Goal: Task Accomplishment & Management: Complete application form

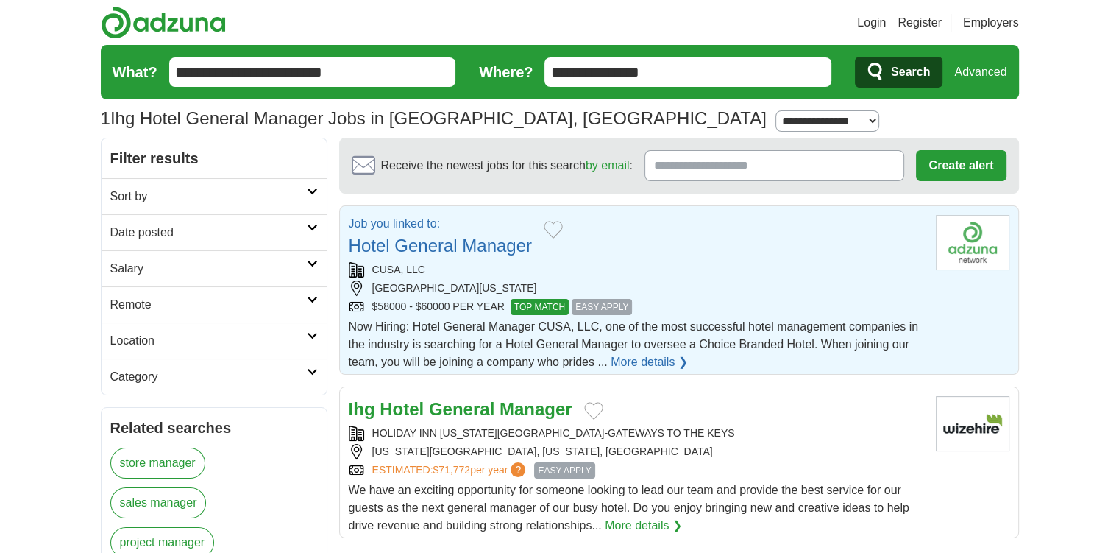
click at [542, 308] on span "TOP MATCH" at bounding box center [540, 307] width 58 height 16
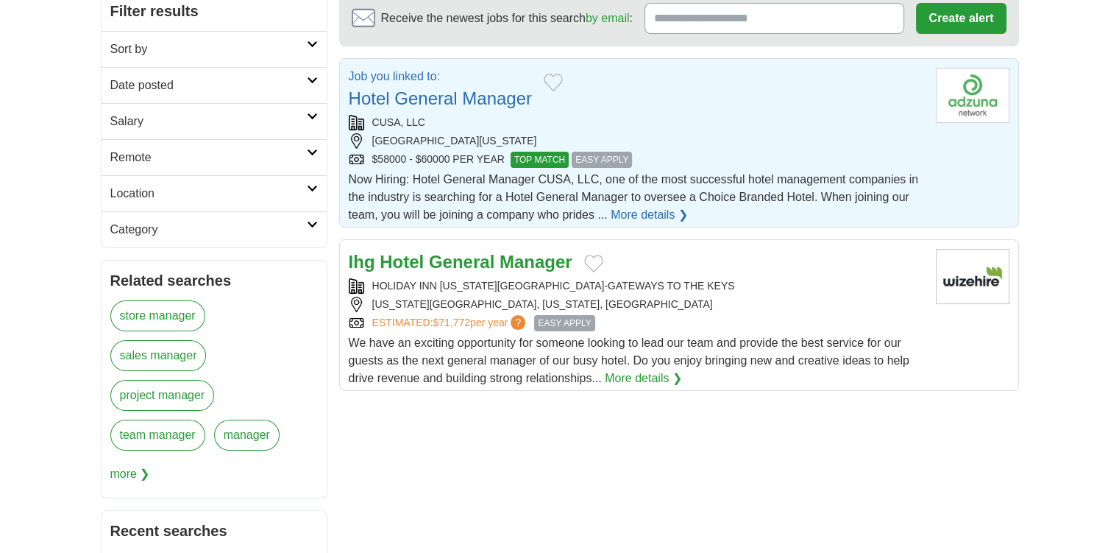
scroll to position [221, 0]
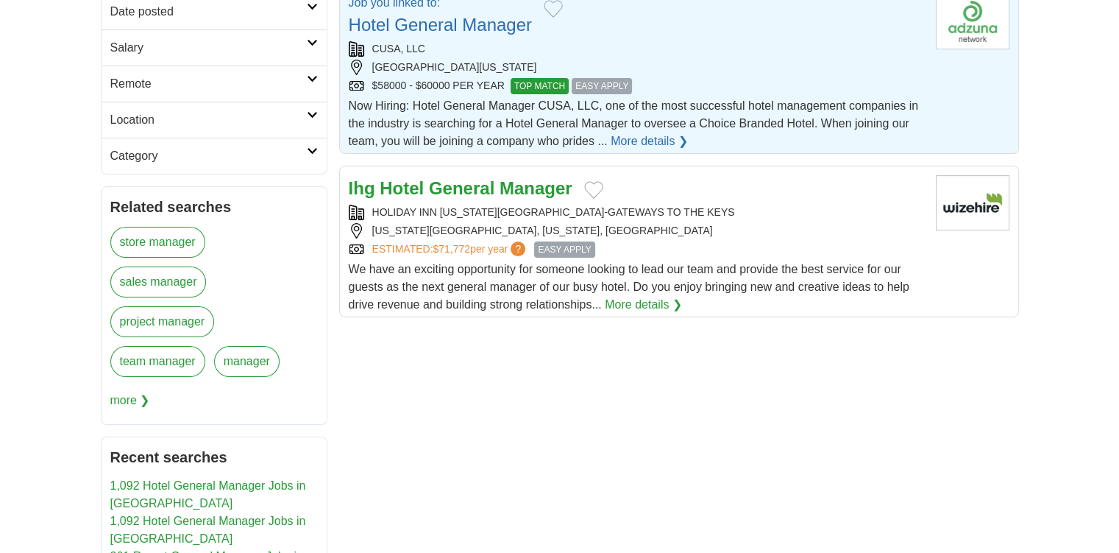
click at [554, 244] on span "EASY APPLY" at bounding box center [564, 249] width 60 height 16
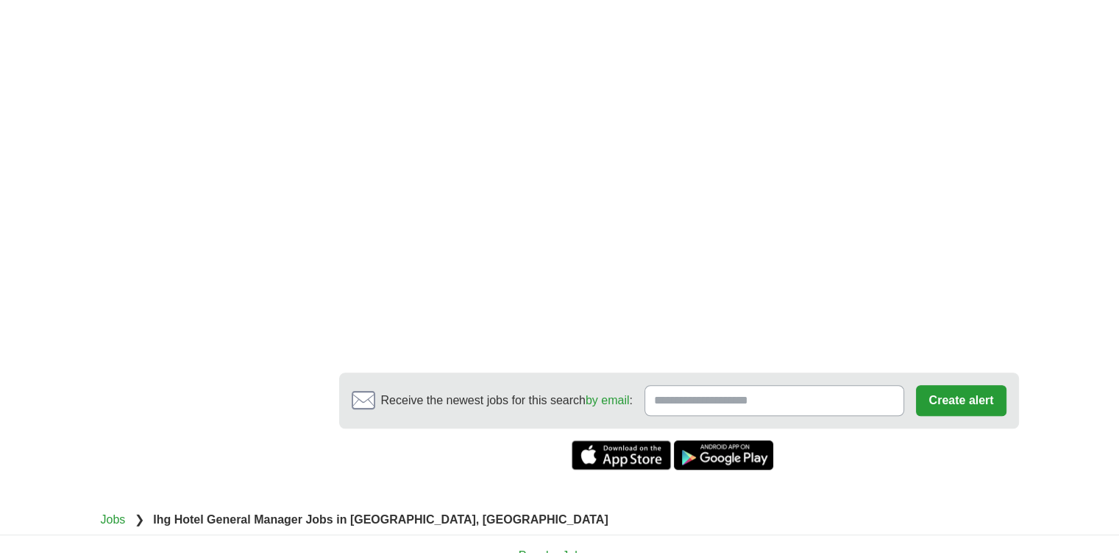
scroll to position [1104, 0]
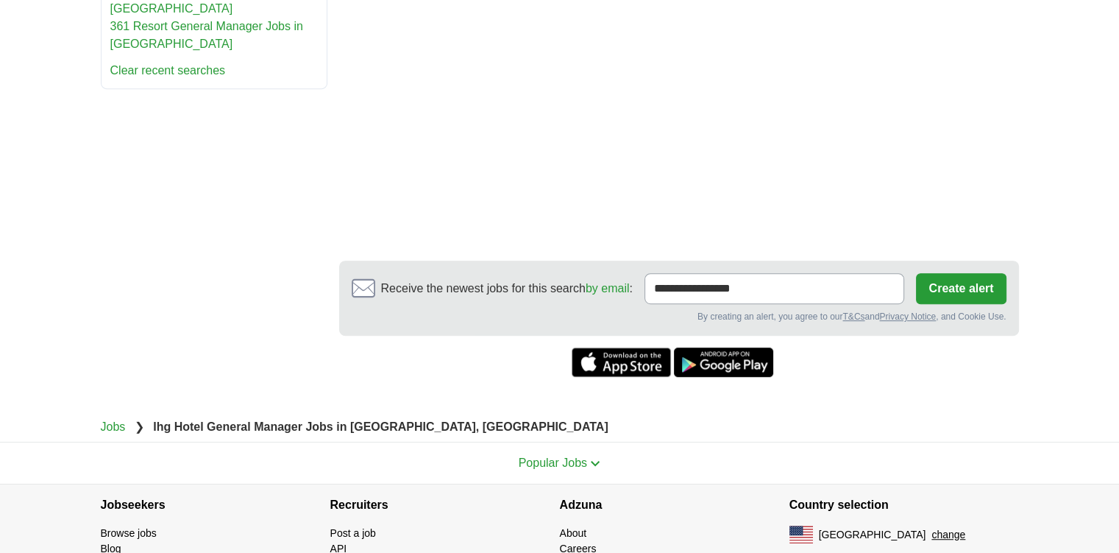
scroll to position [883, 0]
